Goal: Task Accomplishment & Management: Manage account settings

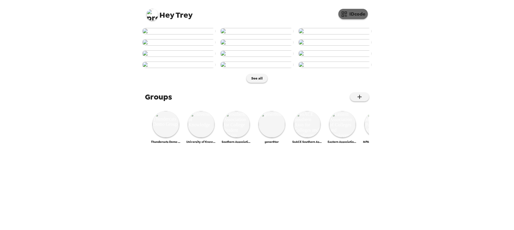
click at [355, 16] on button "IDcode" at bounding box center [352, 14] width 29 height 10
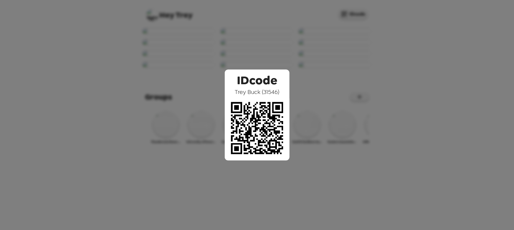
click at [183, 111] on div "IDcode Trey Buck ( 31546 )" at bounding box center [257, 115] width 514 height 230
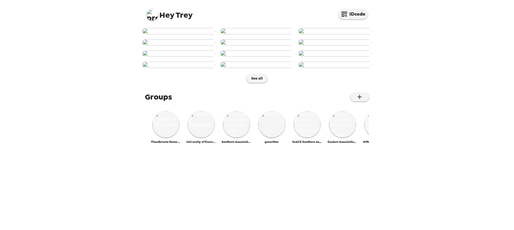
click at [171, 34] on img at bounding box center [178, 31] width 73 height 6
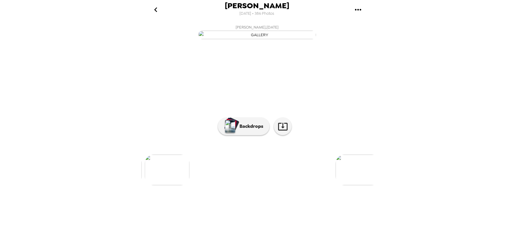
scroll to position [0, 777]
click at [287, 185] on img at bounding box center [291, 170] width 45 height 31
click at [237, 130] on p "Backdrops" at bounding box center [250, 126] width 27 height 7
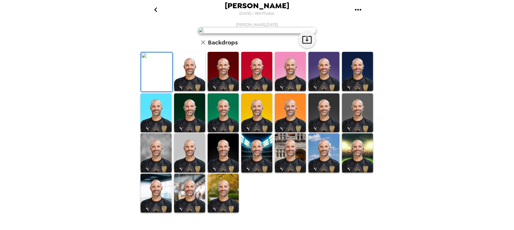
scroll to position [107, 0]
click at [155, 11] on icon "go back" at bounding box center [155, 9] width 9 height 9
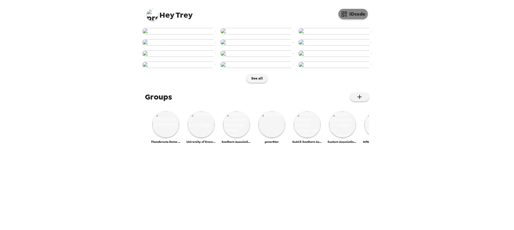
click at [350, 13] on button "IDcode" at bounding box center [352, 14] width 29 height 10
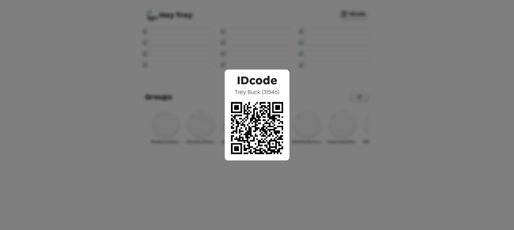
click at [305, 53] on div "IDcode Trey Buck ( 31546 )" at bounding box center [257, 115] width 514 height 230
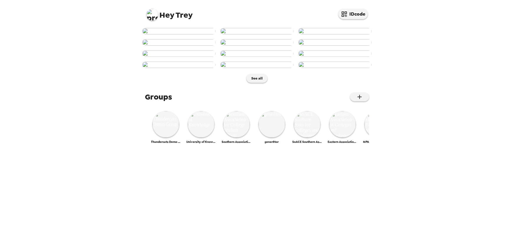
scroll to position [263, 0]
click at [152, 15] on img at bounding box center [152, 15] width 12 height 12
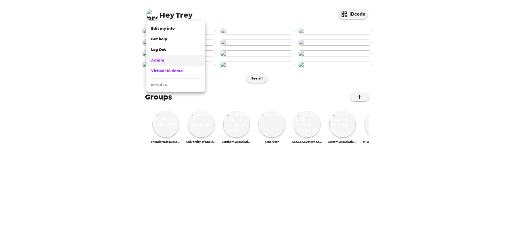
click at [166, 60] on div "Admin" at bounding box center [175, 60] width 49 height 6
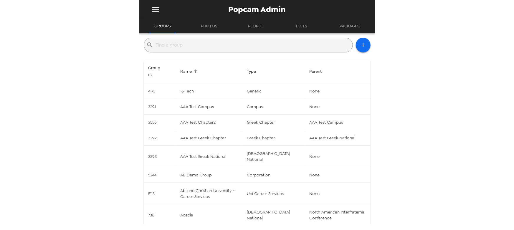
click at [216, 42] on input "text" at bounding box center [253, 44] width 194 height 9
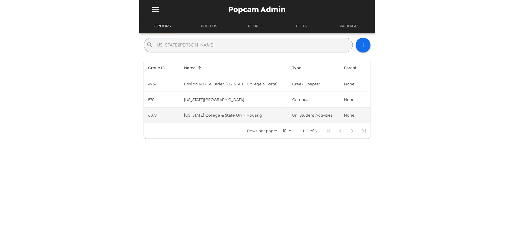
type input "georgia coll"
click at [239, 117] on td "Georgia College & State Uni - Housing" at bounding box center [233, 116] width 108 height 16
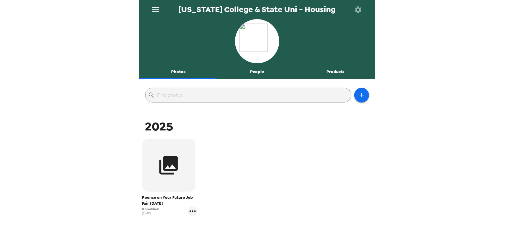
click at [256, 72] on button "People" at bounding box center [257, 72] width 79 height 14
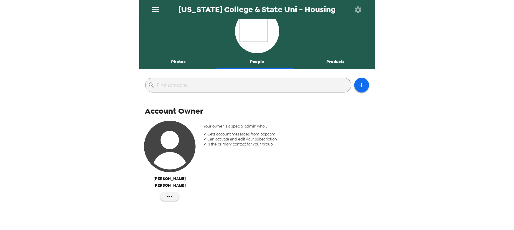
scroll to position [10, 0]
click at [166, 65] on button "Photos" at bounding box center [178, 62] width 79 height 14
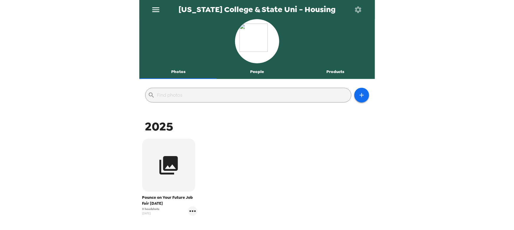
scroll to position [50, 0]
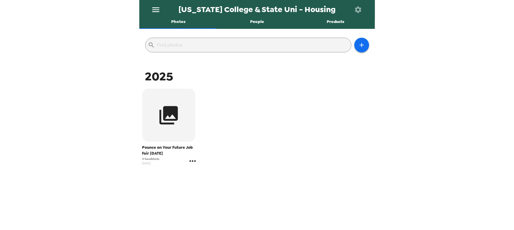
click at [193, 159] on icon "gallery menu" at bounding box center [192, 160] width 9 height 9
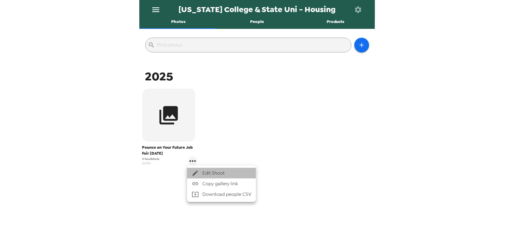
click at [209, 173] on span "Edit Shoot" at bounding box center [226, 173] width 49 height 7
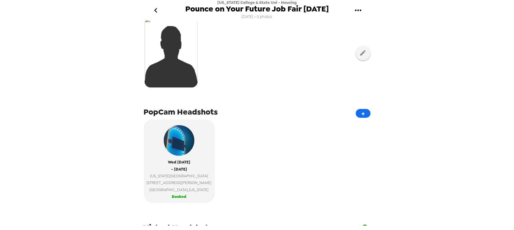
scroll to position [27, 0]
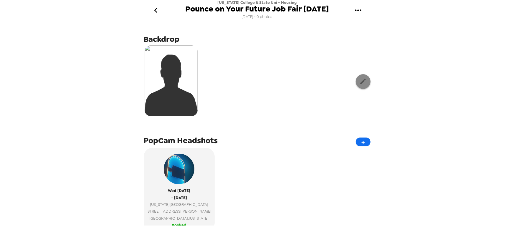
click at [360, 82] on icon "button" at bounding box center [363, 82] width 6 height 6
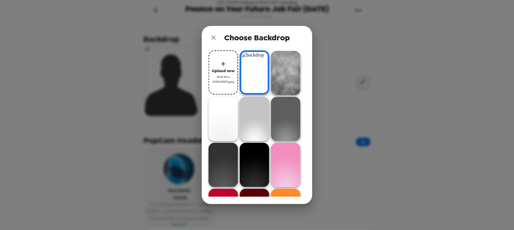
click at [212, 34] on icon "close" at bounding box center [213, 37] width 7 height 7
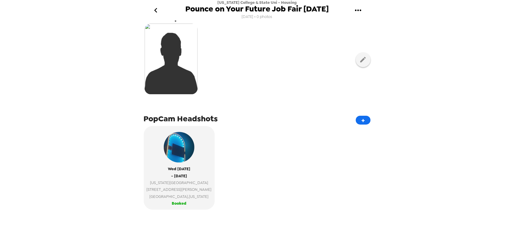
scroll to position [80, 0]
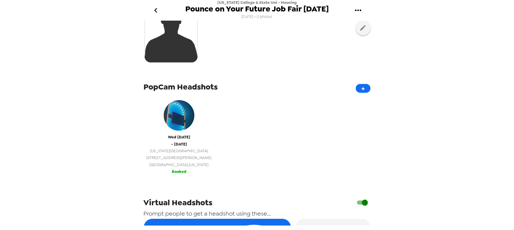
click at [189, 174] on button "Wed 8/27/25 - Wed 8/27/25 Georgia College & State University 221 North Clarke S…" at bounding box center [179, 136] width 71 height 84
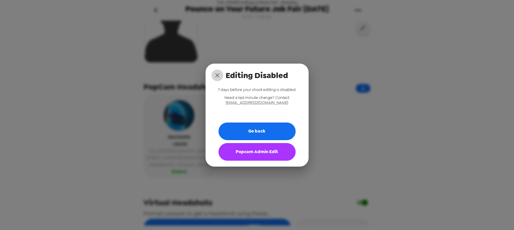
click at [217, 76] on icon "close" at bounding box center [217, 75] width 7 height 7
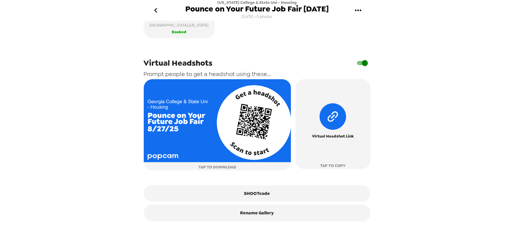
scroll to position [222, 0]
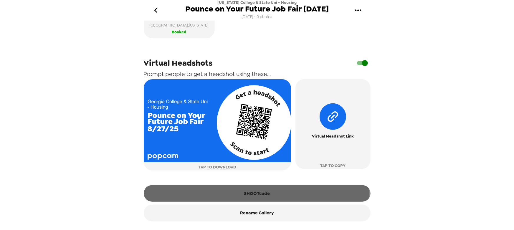
click at [256, 194] on button "SHOOTcode" at bounding box center [257, 193] width 227 height 16
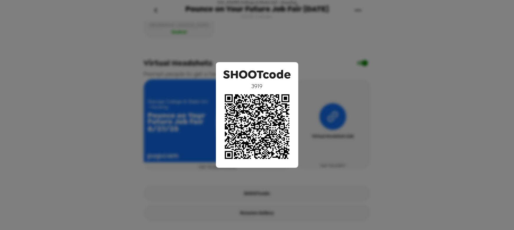
click at [144, 55] on div "SHOOTcode 3919" at bounding box center [257, 115] width 514 height 230
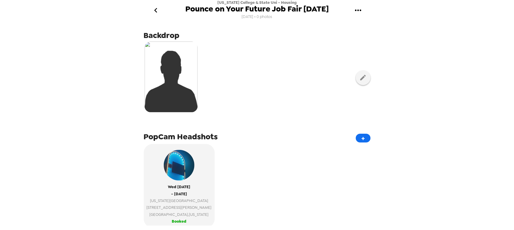
scroll to position [0, 0]
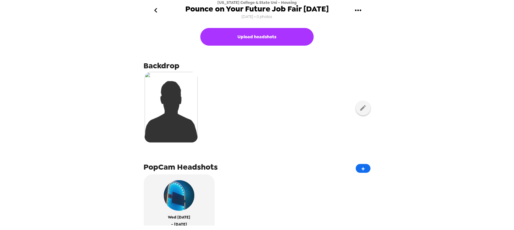
click at [365, 15] on button "gallery menu" at bounding box center [358, 10] width 19 height 19
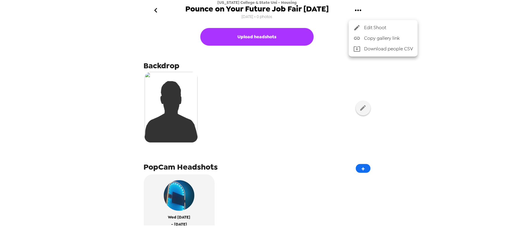
click at [296, 82] on div at bounding box center [257, 115] width 514 height 230
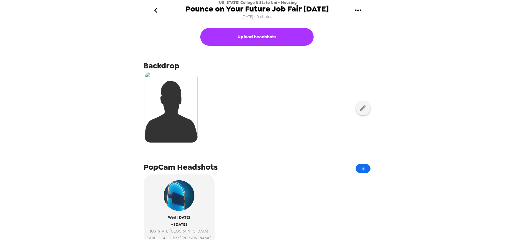
click at [156, 12] on icon "go back" at bounding box center [155, 10] width 9 height 9
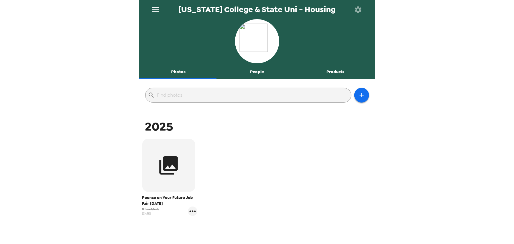
click at [156, 11] on icon "menu" at bounding box center [155, 9] width 7 height 5
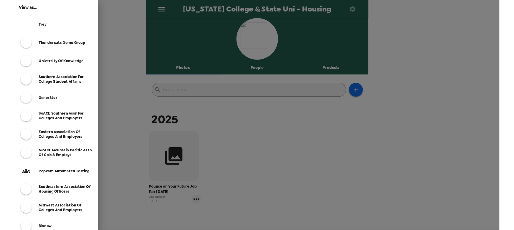
scroll to position [27, 0]
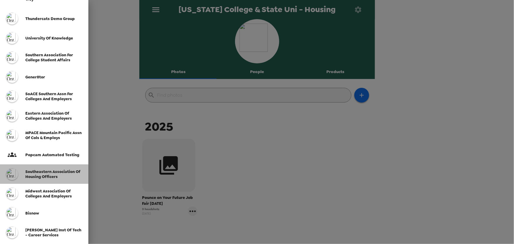
click at [48, 174] on span "Southeastern Association of Housing Officers" at bounding box center [52, 174] width 55 height 10
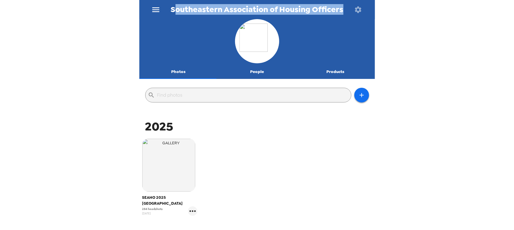
drag, startPoint x: 174, startPoint y: 12, endPoint x: 359, endPoint y: 13, distance: 185.6
click at [359, 13] on div "Southeastern Association of Housing Officers" at bounding box center [257, 9] width 236 height 19
click at [264, 12] on span "Southeastern Association of Housing Officers" at bounding box center [257, 10] width 173 height 8
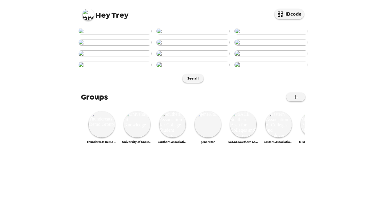
click at [85, 13] on img at bounding box center [88, 15] width 12 height 12
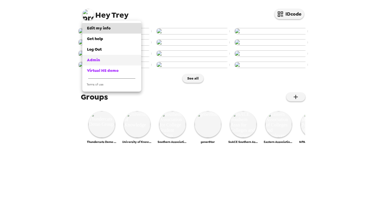
click at [105, 59] on div "Admin" at bounding box center [111, 60] width 49 height 6
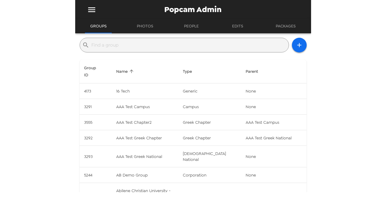
click at [147, 47] on input "text" at bounding box center [189, 44] width 194 height 9
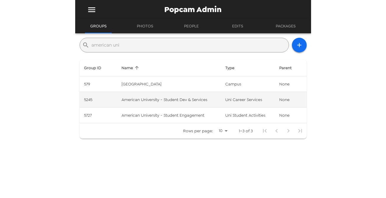
type input "american uni"
click at [188, 100] on td "American University - Student Dev & Services" at bounding box center [169, 100] width 104 height 16
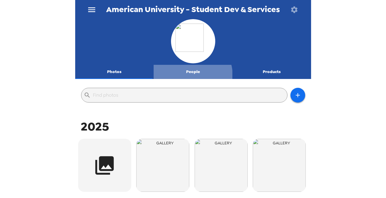
click at [190, 75] on button "People" at bounding box center [192, 72] width 79 height 14
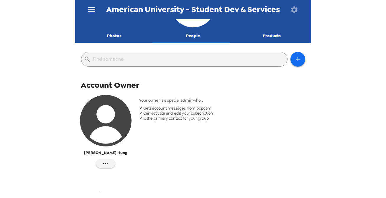
scroll to position [53, 0]
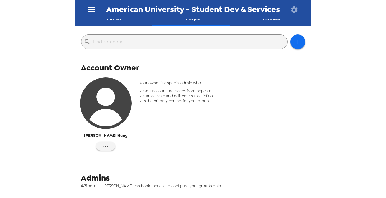
click at [127, 105] on img "button" at bounding box center [106, 103] width 52 height 52
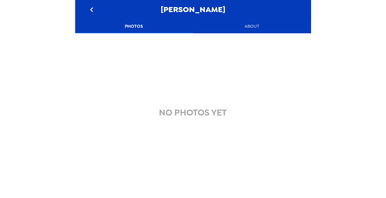
click at [246, 23] on button "About" at bounding box center [252, 26] width 118 height 14
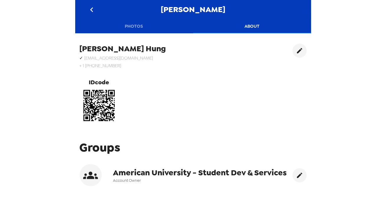
click at [138, 29] on button "Photos" at bounding box center [134, 26] width 118 height 14
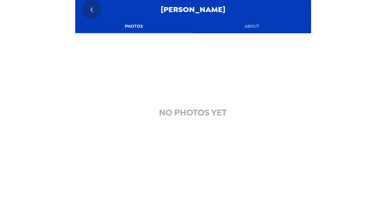
click at [92, 7] on icon "go back" at bounding box center [91, 9] width 9 height 9
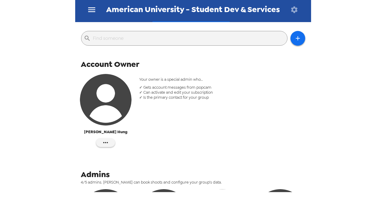
scroll to position [27, 0]
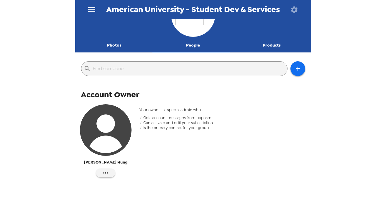
drag, startPoint x: 117, startPoint y: 44, endPoint x: 121, endPoint y: 54, distance: 10.2
click at [117, 45] on button "Photos" at bounding box center [114, 45] width 79 height 14
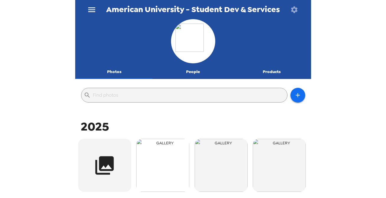
scroll to position [80, 0]
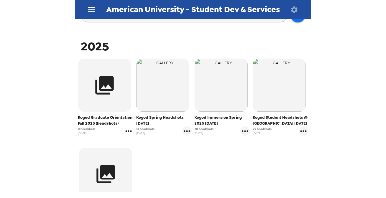
click at [128, 130] on icon "gallery menu" at bounding box center [128, 130] width 9 height 9
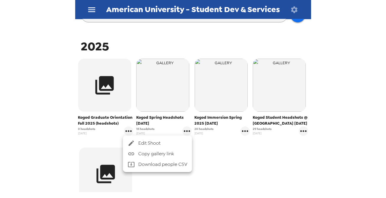
click at [151, 143] on span "Edit Shoot" at bounding box center [162, 143] width 49 height 7
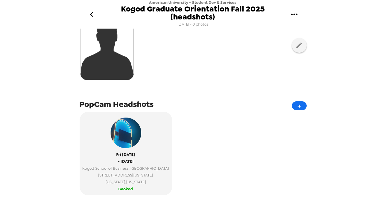
scroll to position [159, 0]
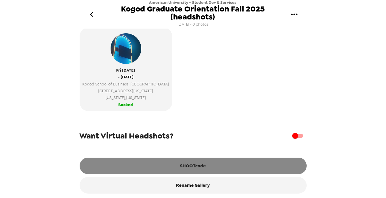
click at [181, 161] on button "SHOOTcode" at bounding box center [193, 166] width 227 height 16
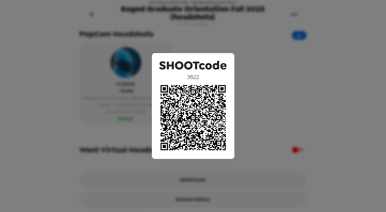
scroll to position [145, 0]
click at [133, 81] on div "SHOOTcode 3822" at bounding box center [193, 106] width 386 height 212
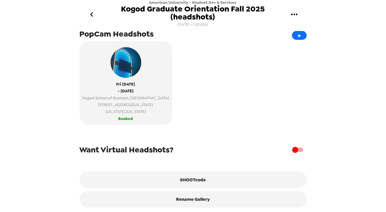
click at [90, 13] on icon "go back" at bounding box center [91, 14] width 9 height 9
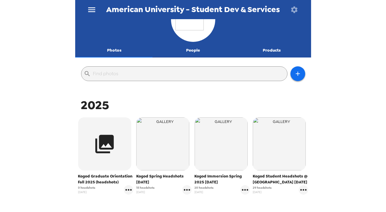
scroll to position [27, 0]
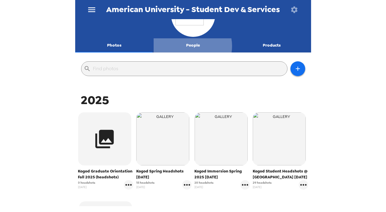
drag, startPoint x: 190, startPoint y: 46, endPoint x: 193, endPoint y: 59, distance: 13.6
click at [190, 46] on button "People" at bounding box center [192, 45] width 79 height 14
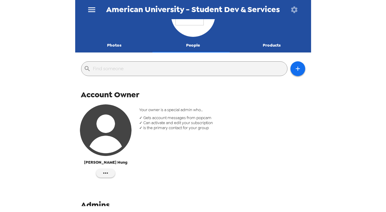
click at [108, 46] on button "Photos" at bounding box center [114, 45] width 79 height 14
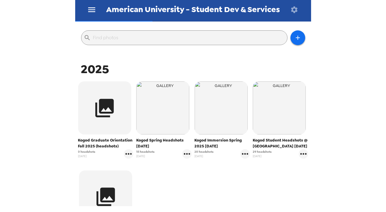
scroll to position [80, 0]
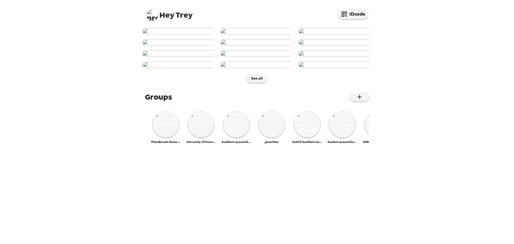
click at [149, 15] on img at bounding box center [152, 15] width 12 height 12
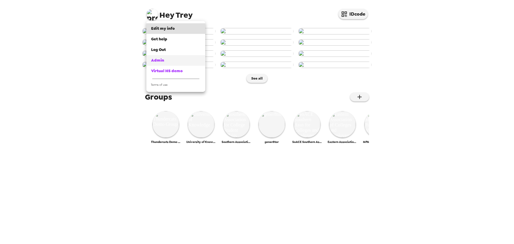
click at [171, 60] on div "Admin" at bounding box center [175, 60] width 49 height 6
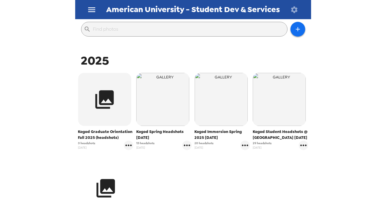
scroll to position [80, 0]
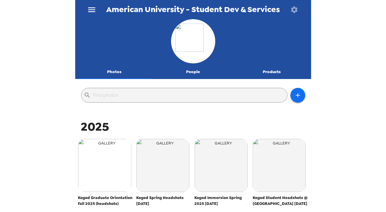
click at [101, 157] on img "button" at bounding box center [104, 165] width 53 height 53
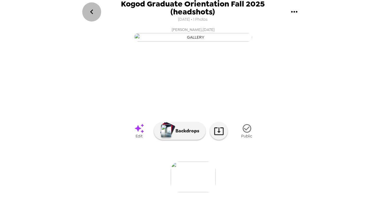
click at [92, 11] on icon "go back" at bounding box center [91, 11] width 9 height 9
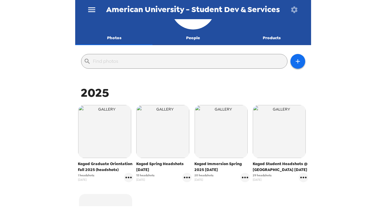
scroll to position [80, 0]
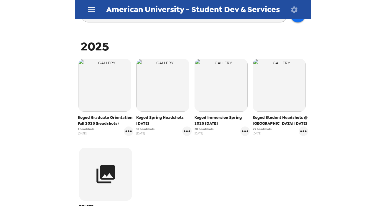
click at [237, 175] on div "Kogod Graduate Orientation Fall 2025 (headshots) 1 headshots [DATE] Kogod Sprin…" at bounding box center [193, 143] width 233 height 172
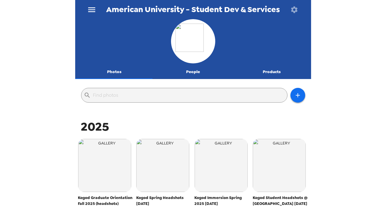
click at [96, 10] on button "menu" at bounding box center [91, 9] width 19 height 19
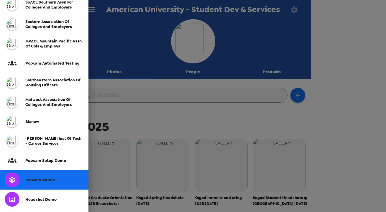
scroll to position [161, 0]
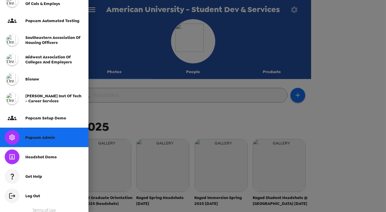
click at [48, 139] on span "Popcam Admin" at bounding box center [39, 137] width 29 height 5
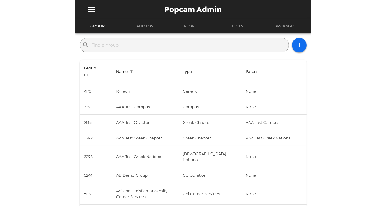
click at [144, 44] on input "text" at bounding box center [189, 44] width 194 height 9
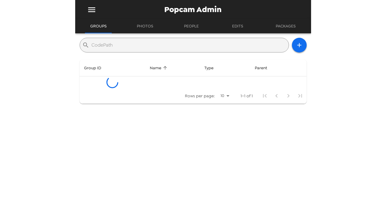
type input "CodePath"
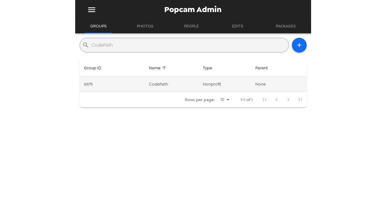
click at [190, 80] on td "CodePath" at bounding box center [171, 84] width 54 height 16
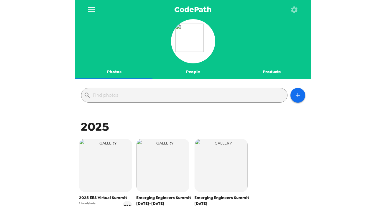
click at [190, 75] on button "People" at bounding box center [192, 72] width 79 height 14
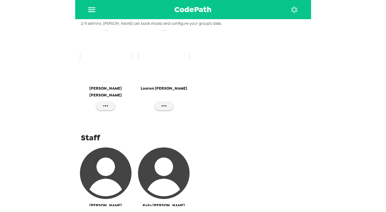
scroll to position [249, 0]
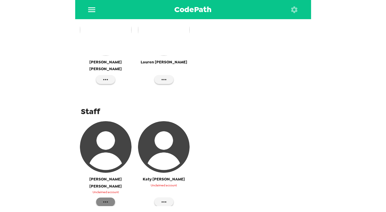
click at [108, 198] on icon "button" at bounding box center [105, 201] width 7 height 7
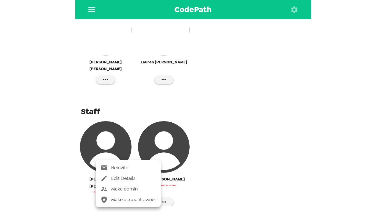
click at [120, 188] on span "Make admin" at bounding box center [133, 188] width 45 height 7
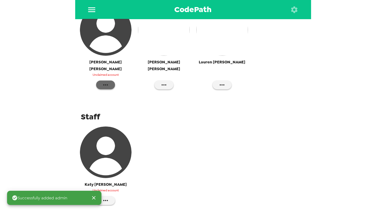
click at [108, 80] on button "button" at bounding box center [105, 84] width 19 height 9
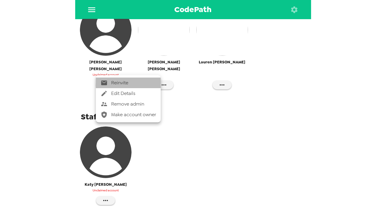
click at [119, 83] on span "Reinvite" at bounding box center [133, 82] width 45 height 7
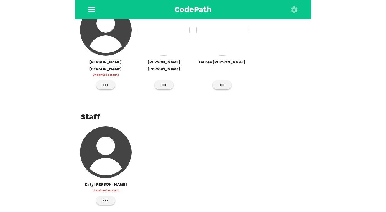
click at [113, 39] on img "button" at bounding box center [106, 30] width 52 height 52
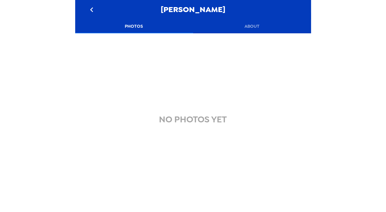
click at [240, 22] on button "About" at bounding box center [252, 26] width 118 height 14
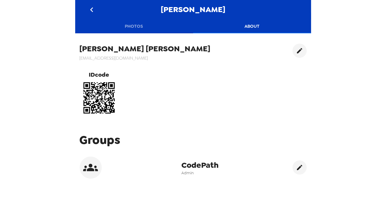
click at [133, 27] on button "Photos" at bounding box center [134, 26] width 118 height 14
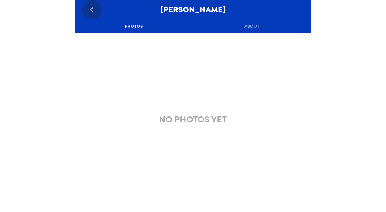
click at [93, 6] on icon "go back" at bounding box center [91, 9] width 9 height 9
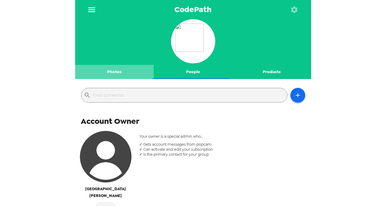
drag, startPoint x: 117, startPoint y: 66, endPoint x: 118, endPoint y: 70, distance: 3.4
click at [117, 66] on button "Photos" at bounding box center [114, 72] width 79 height 14
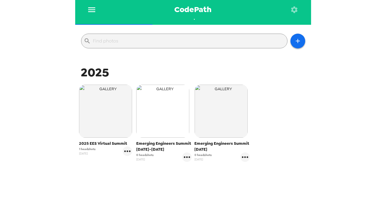
scroll to position [69, 0]
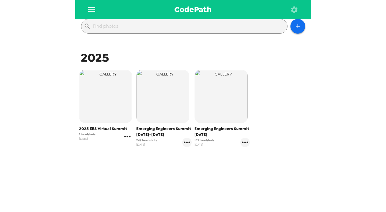
click at [127, 138] on icon "gallery menu" at bounding box center [127, 136] width 9 height 9
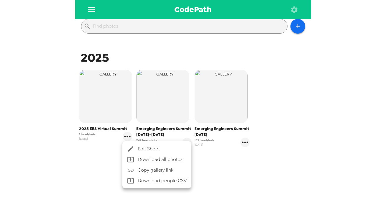
drag, startPoint x: 262, startPoint y: 171, endPoint x: 227, endPoint y: 168, distance: 35.5
click at [254, 170] on div at bounding box center [193, 106] width 386 height 212
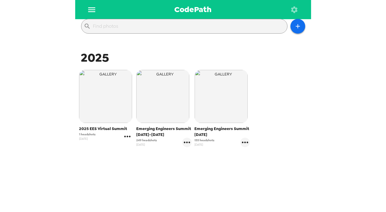
click at [128, 136] on icon "gallery menu" at bounding box center [127, 136] width 9 height 9
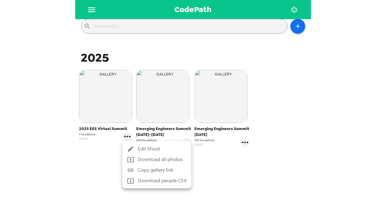
click at [140, 147] on span "Edit Shoot" at bounding box center [162, 148] width 49 height 7
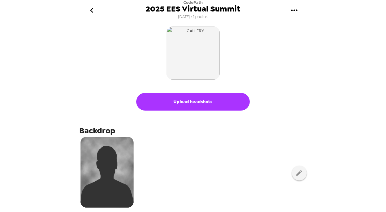
click at [92, 10] on icon "go back" at bounding box center [91, 10] width 9 height 9
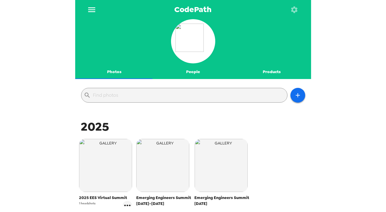
click at [193, 67] on button "People" at bounding box center [192, 72] width 79 height 14
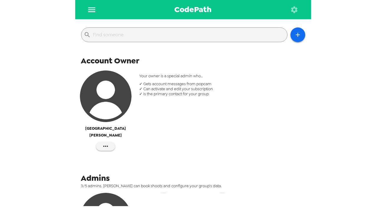
scroll to position [80, 0]
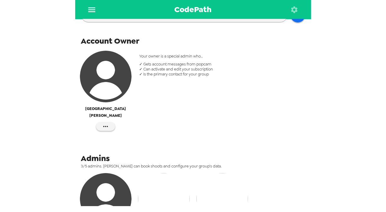
click at [104, 76] on img "button" at bounding box center [106, 77] width 52 height 52
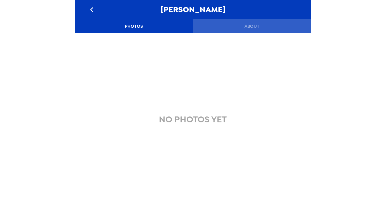
drag, startPoint x: 268, startPoint y: 27, endPoint x: 258, endPoint y: 31, distance: 11.3
click at [268, 27] on button "About" at bounding box center [252, 26] width 118 height 14
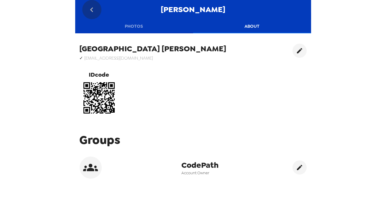
click at [92, 8] on icon "go back" at bounding box center [91, 9] width 9 height 9
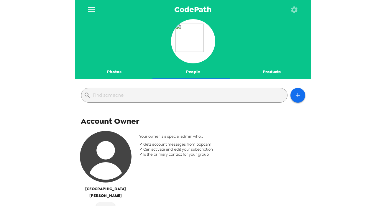
click at [96, 13] on button "menu" at bounding box center [91, 9] width 19 height 19
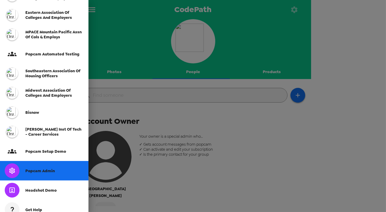
scroll to position [134, 0]
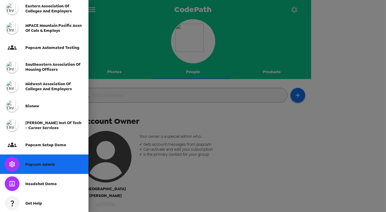
click at [54, 166] on div "Popcam Admin" at bounding box center [44, 163] width 88 height 19
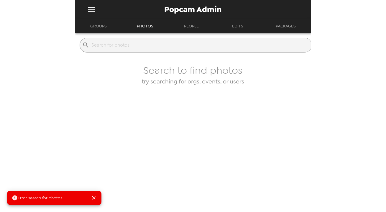
click at [120, 45] on input "text" at bounding box center [200, 44] width 217 height 9
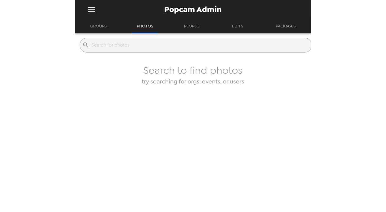
click at [100, 30] on button "Groups" at bounding box center [98, 26] width 27 height 14
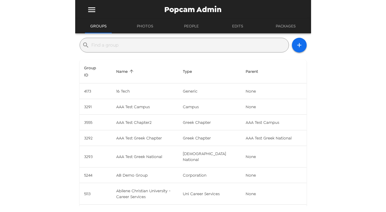
click at [118, 48] on input "text" at bounding box center [189, 44] width 194 height 9
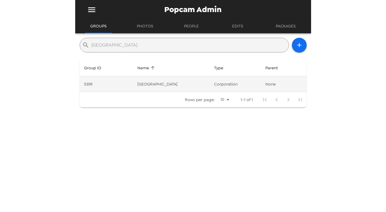
type input "lake city"
click at [220, 81] on td "corporation" at bounding box center [234, 84] width 51 height 16
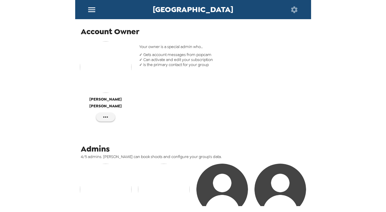
scroll to position [27, 0]
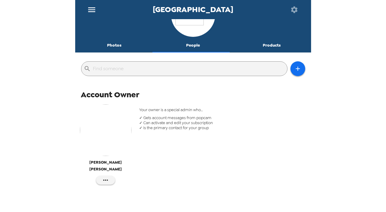
click at [115, 43] on button "Photos" at bounding box center [114, 45] width 79 height 14
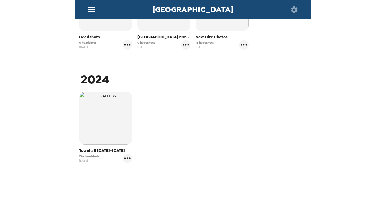
scroll to position [80, 0]
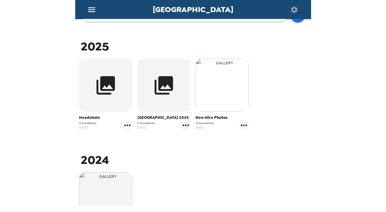
click at [222, 82] on img "button" at bounding box center [221, 85] width 53 height 53
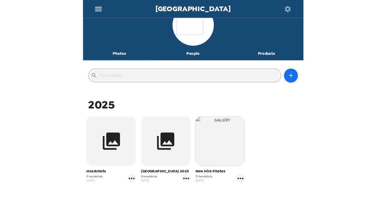
scroll to position [53, 0]
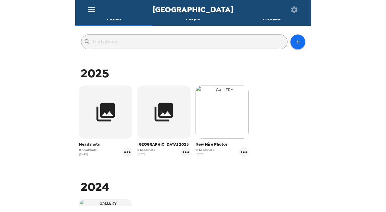
click at [225, 124] on img "button" at bounding box center [221, 111] width 53 height 53
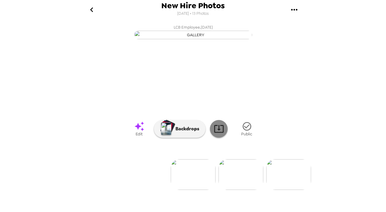
click at [215, 134] on icon at bounding box center [219, 128] width 10 height 10
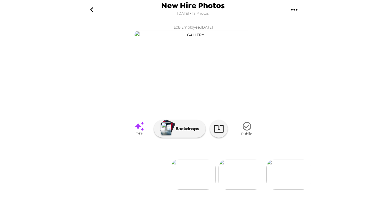
click at [87, 9] on icon "go back" at bounding box center [91, 9] width 9 height 9
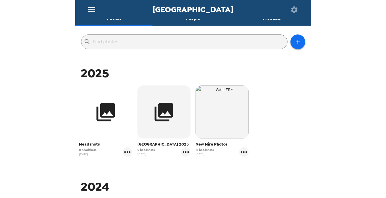
scroll to position [80, 0]
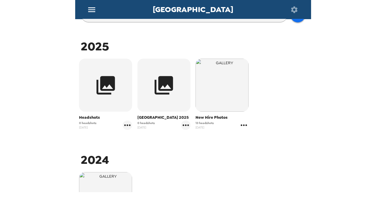
click at [242, 127] on icon "gallery menu" at bounding box center [243, 124] width 9 height 9
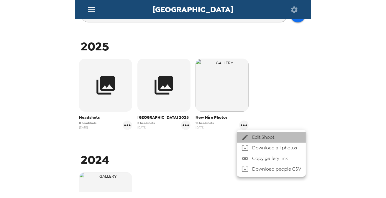
click at [252, 135] on span "Edit Shoot" at bounding box center [276, 137] width 49 height 7
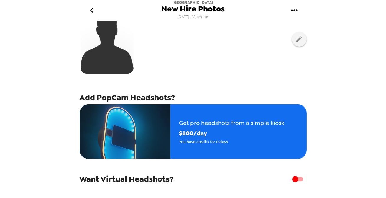
scroll to position [184, 0]
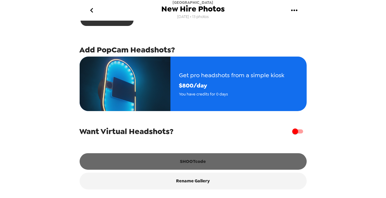
click at [199, 163] on button "SHOOTcode" at bounding box center [193, 161] width 227 height 16
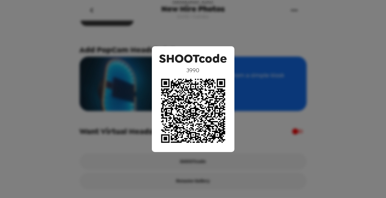
click at [36, 93] on div "SHOOTcode 3990" at bounding box center [193, 99] width 386 height 198
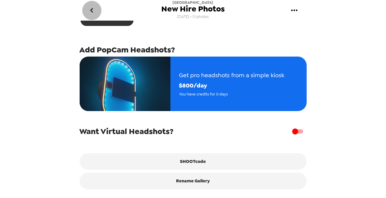
click at [91, 14] on icon "go back" at bounding box center [91, 10] width 9 height 9
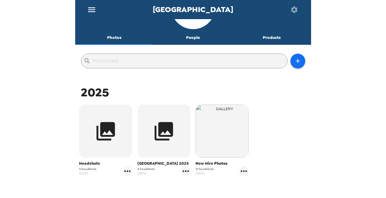
scroll to position [80, 0]
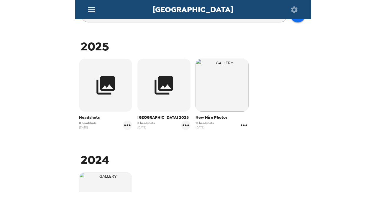
click at [243, 125] on icon "gallery menu" at bounding box center [244, 124] width 6 height 1
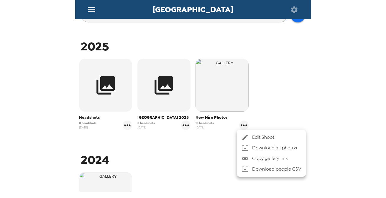
click at [201, 155] on div at bounding box center [193, 99] width 386 height 198
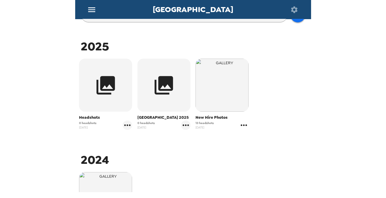
click at [244, 125] on icon "gallery menu" at bounding box center [244, 124] width 6 height 1
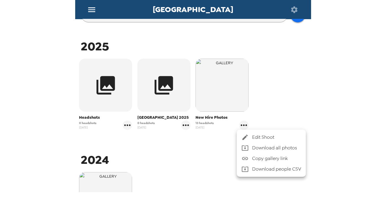
click at [215, 156] on div at bounding box center [193, 99] width 386 height 198
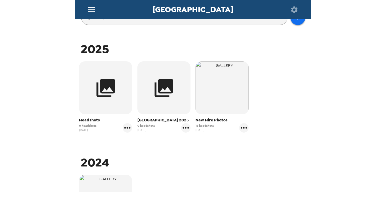
scroll to position [161, 0]
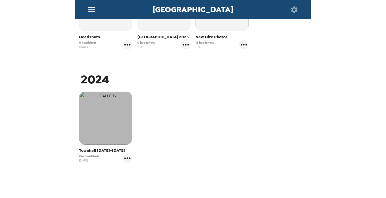
click at [103, 115] on img "button" at bounding box center [105, 118] width 53 height 53
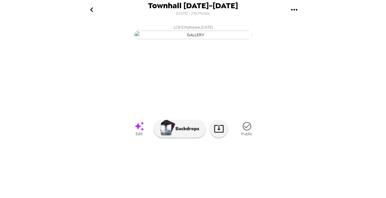
click at [237, 173] on img at bounding box center [240, 174] width 45 height 31
click at [212, 177] on img at bounding box center [225, 174] width 45 height 31
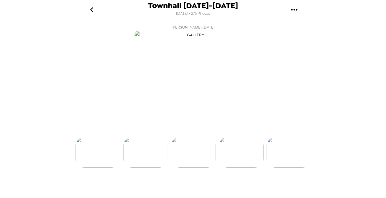
scroll to position [0, 0]
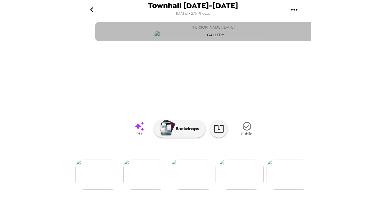
drag, startPoint x: 165, startPoint y: 24, endPoint x: 173, endPoint y: 27, distance: 7.6
click at [191, 27] on span "Brandi Wampler , 09-25-2024" at bounding box center [212, 27] width 43 height 7
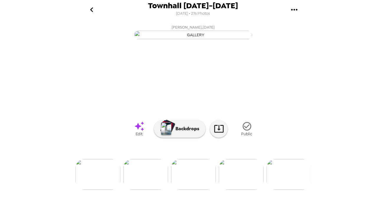
click at [97, 10] on button "go back" at bounding box center [91, 9] width 19 height 19
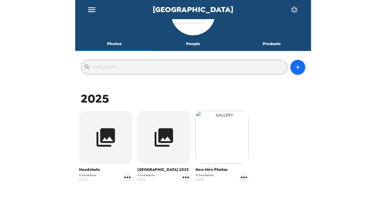
scroll to position [53, 0]
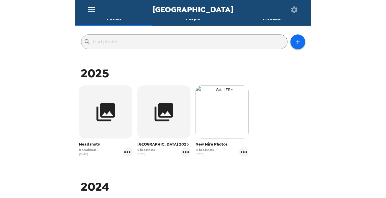
click at [226, 123] on img "button" at bounding box center [221, 111] width 53 height 53
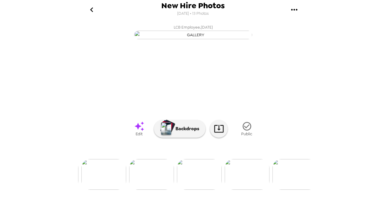
scroll to position [7, 0]
click at [217, 133] on icon at bounding box center [218, 129] width 9 height 8
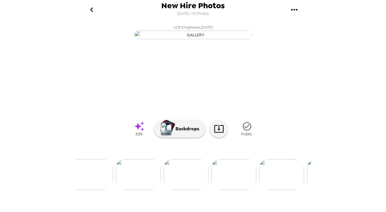
scroll to position [0, 0]
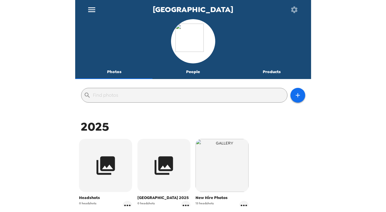
click at [99, 12] on button "menu" at bounding box center [91, 9] width 19 height 19
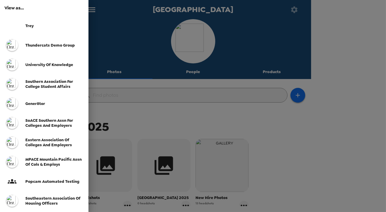
click at [149, 67] on div at bounding box center [193, 106] width 386 height 212
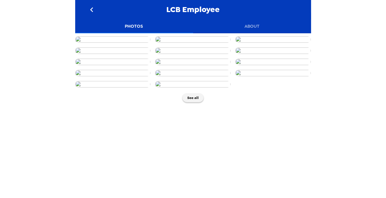
scroll to position [80, 0]
drag, startPoint x: 100, startPoint y: 12, endPoint x: 104, endPoint y: 12, distance: 3.8
click at [104, 12] on div "LCB Employee" at bounding box center [193, 9] width 236 height 19
drag, startPoint x: 171, startPoint y: 10, endPoint x: 208, endPoint y: 12, distance: 36.3
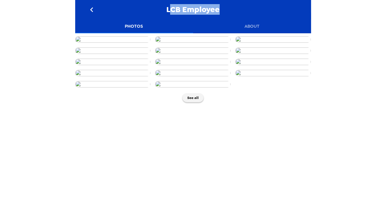
click at [227, 11] on div "LCB Employee" at bounding box center [193, 9] width 236 height 19
click at [209, 9] on span "LCB Employee" at bounding box center [192, 10] width 53 height 8
click at [198, 43] on img at bounding box center [192, 39] width 75 height 6
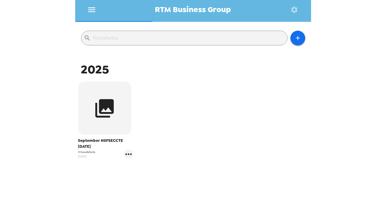
scroll to position [69, 0]
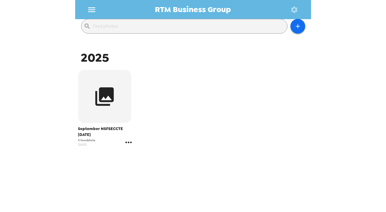
click at [129, 144] on icon "gallery menu" at bounding box center [128, 142] width 9 height 9
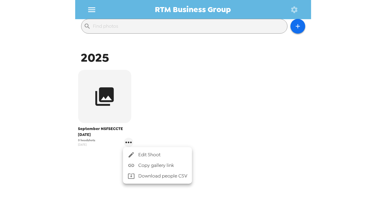
click at [214, 124] on div at bounding box center [193, 106] width 386 height 212
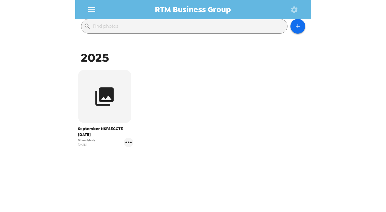
click at [289, 3] on button "button" at bounding box center [294, 9] width 19 height 19
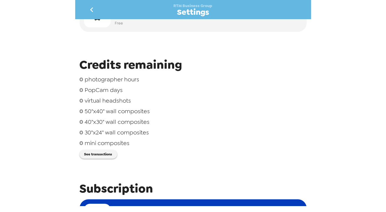
scroll to position [107, 0]
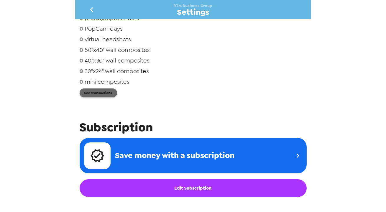
click at [108, 95] on button "See transactions" at bounding box center [98, 92] width 37 height 9
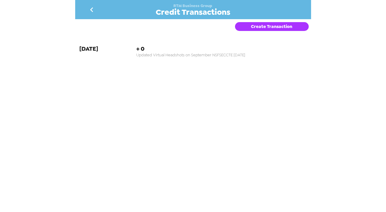
click at [257, 26] on button "Create Transaction" at bounding box center [272, 26] width 74 height 9
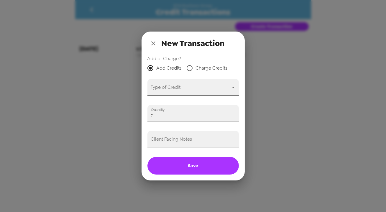
click at [174, 91] on body "RTM Business Group Credit Transactions Create Transaction 8-20-25 + 0 Updated V…" at bounding box center [193, 106] width 386 height 212
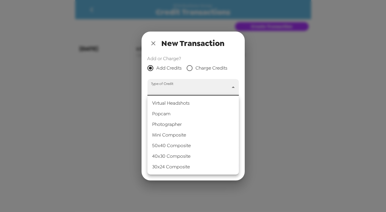
click at [174, 110] on li "Popcam" at bounding box center [192, 113] width 91 height 11
type input "popcam"
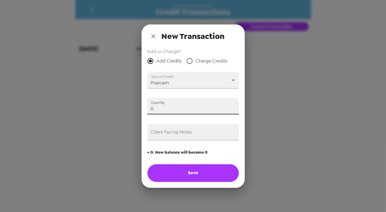
drag, startPoint x: 171, startPoint y: 107, endPoint x: 67, endPoint y: 110, distance: 103.4
click at [67, 110] on div "New Transaction Add or Charge? Add Credits Charge Credits Type of Credit Popcam…" at bounding box center [193, 106] width 386 height 212
type input "1"
click at [161, 135] on input "Client Facing Notes" at bounding box center [192, 132] width 91 height 16
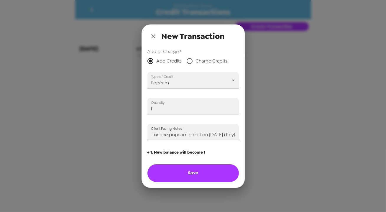
scroll to position [0, 12]
type input "Paid for one popcam credit on 8/22/25 (Trey)"
click at [206, 175] on button "Save" at bounding box center [192, 173] width 91 height 18
type input "0"
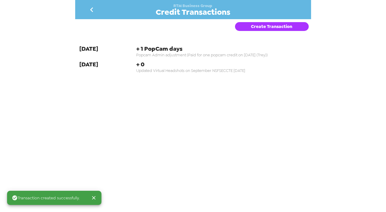
click at [89, 5] on icon "go back" at bounding box center [91, 9] width 9 height 9
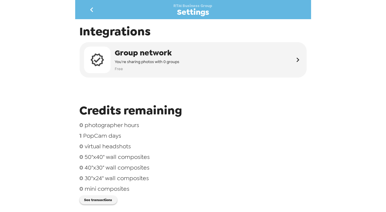
click at [92, 9] on icon "go back" at bounding box center [91, 9] width 3 height 5
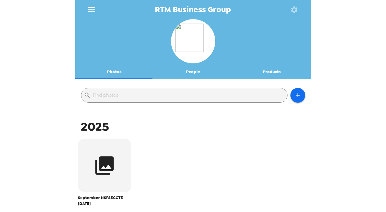
click at [294, 7] on icon "button" at bounding box center [294, 9] width 6 height 6
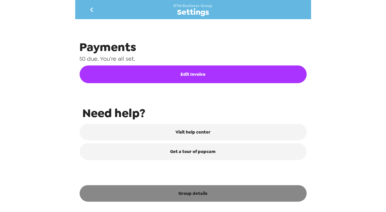
click at [199, 193] on button "Group details" at bounding box center [193, 193] width 227 height 16
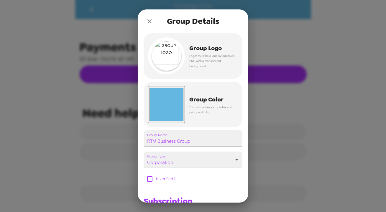
scroll to position [287, 0]
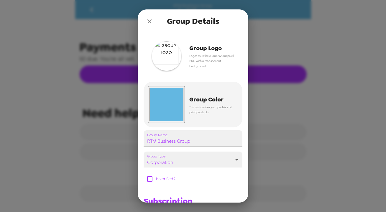
click at [170, 56] on img "button" at bounding box center [166, 55] width 29 height 29
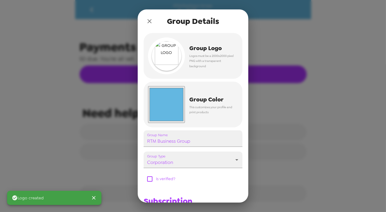
click at [148, 22] on icon "close" at bounding box center [149, 21] width 7 height 7
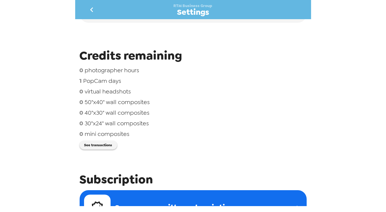
scroll to position [0, 0]
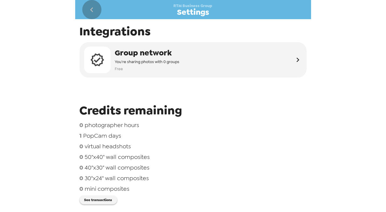
click at [91, 11] on icon "go back" at bounding box center [91, 9] width 9 height 9
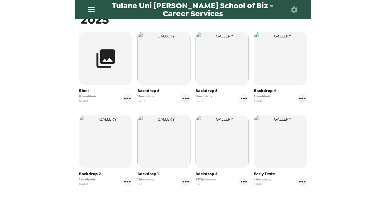
scroll to position [146, 0]
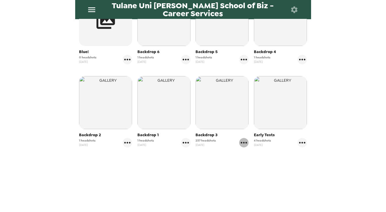
click at [240, 142] on icon "gallery menu" at bounding box center [243, 142] width 9 height 9
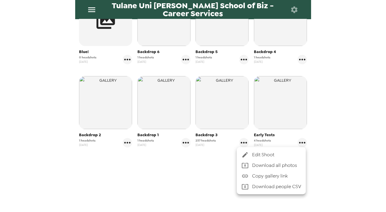
click at [257, 154] on span "Edit Shoot" at bounding box center [276, 154] width 49 height 7
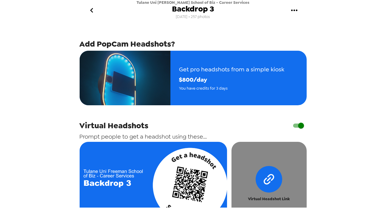
scroll to position [134, 0]
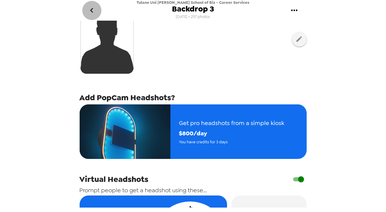
click at [92, 12] on icon "go back" at bounding box center [91, 10] width 3 height 5
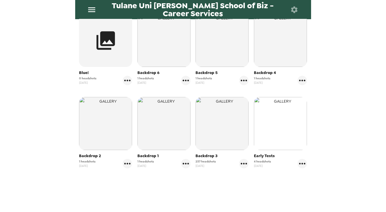
scroll to position [146, 0]
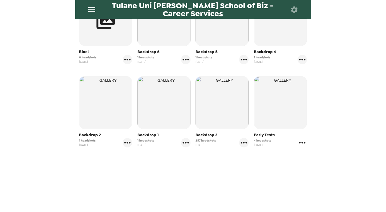
click at [299, 140] on icon "gallery menu" at bounding box center [301, 142] width 9 height 9
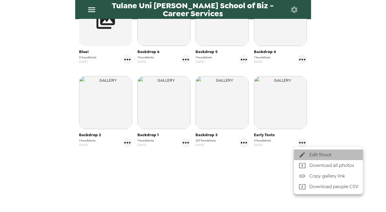
click at [304, 152] on icon at bounding box center [301, 154] width 7 height 7
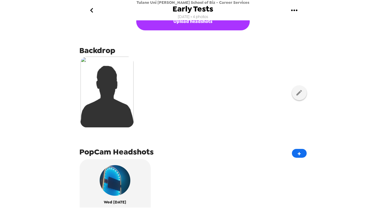
scroll to position [161, 0]
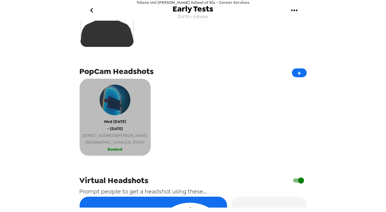
click at [113, 141] on span "[GEOGRAPHIC_DATA] , [US_STATE]" at bounding box center [114, 142] width 65 height 7
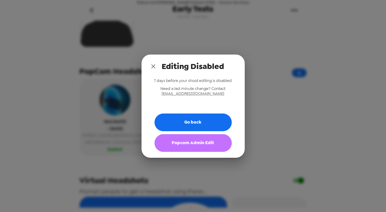
click at [204, 147] on button "Popcam Admin Edit" at bounding box center [192, 143] width 77 height 18
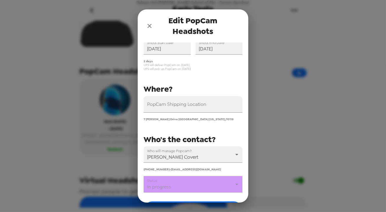
scroll to position [53, 0]
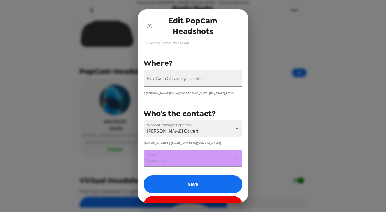
click at [193, 158] on body "Tulane Uni [PERSON_NAME] School of Biz - Career Services Early Tests [DATE] • 4…" at bounding box center [193, 106] width 386 height 212
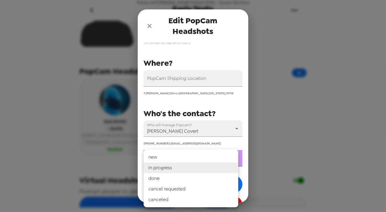
click at [180, 178] on li "done" at bounding box center [190, 178] width 95 height 11
type input "done"
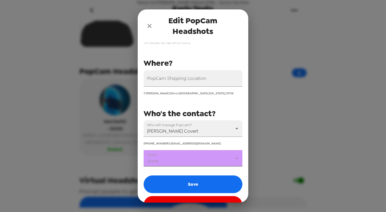
click at [194, 180] on button "Save" at bounding box center [192, 184] width 99 height 18
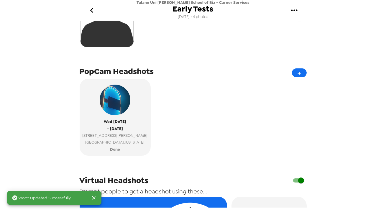
click at [93, 9] on icon "go back" at bounding box center [91, 10] width 9 height 9
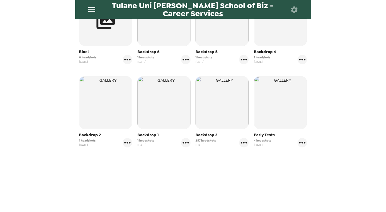
scroll to position [12, 0]
